Goal: Task Accomplishment & Management: Use online tool/utility

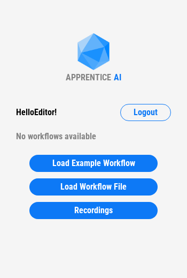
drag, startPoint x: 135, startPoint y: 116, endPoint x: 155, endPoint y: 80, distance: 40.7
click at [155, 80] on div "APPRENTICE AI Hello Editor ! Logout No workflows available Load Example Workflo…" at bounding box center [93, 139] width 187 height 278
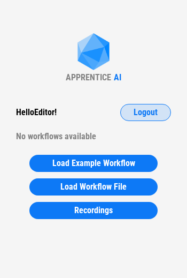
click at [148, 116] on span "Logout" at bounding box center [146, 112] width 24 height 9
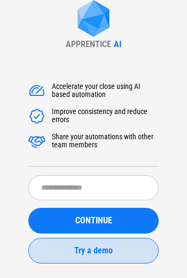
click at [114, 257] on button "Try a demo" at bounding box center [93, 251] width 131 height 26
drag, startPoint x: 27, startPoint y: 136, endPoint x: 93, endPoint y: 255, distance: 136.3
click at [93, 255] on span "Try a demo" at bounding box center [93, 250] width 39 height 9
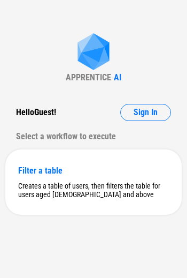
drag, startPoint x: 0, startPoint y: 0, endPoint x: 140, endPoint y: 140, distance: 198.3
click at [140, 140] on div "Select a workflow to execute" at bounding box center [93, 136] width 155 height 17
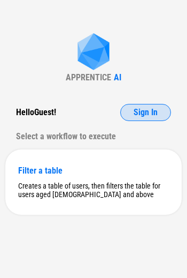
click at [133, 114] on button "Sign In" at bounding box center [145, 112] width 51 height 17
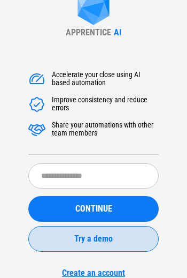
scroll to position [12, 0]
drag, startPoint x: 5, startPoint y: 243, endPoint x: 111, endPoint y: 244, distance: 106.5
click at [111, 244] on button "Try a demo" at bounding box center [93, 239] width 131 height 26
click at [102, 239] on span "Try a demo" at bounding box center [93, 238] width 39 height 9
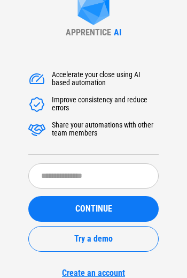
drag, startPoint x: 102, startPoint y: 239, endPoint x: 120, endPoint y: 141, distance: 99.6
click at [120, 141] on div "Accelerate your close using AI based automation Improve consistency and reduce …" at bounding box center [93, 113] width 131 height 84
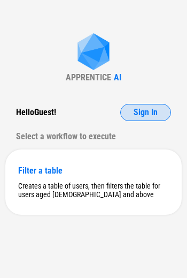
click at [149, 111] on span "Sign In" at bounding box center [146, 112] width 24 height 9
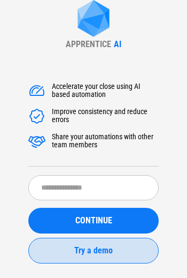
click at [129, 246] on div "Try a demo" at bounding box center [94, 250] width 104 height 9
